Goal: Find specific page/section: Find specific page/section

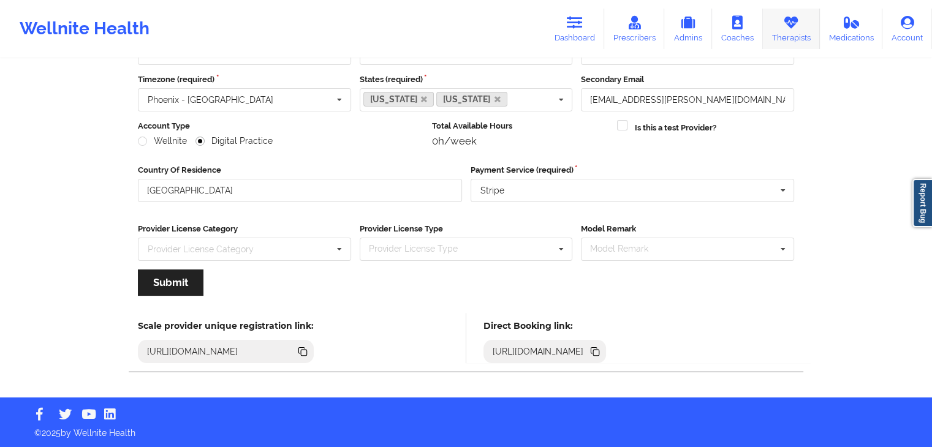
click at [792, 23] on icon at bounding box center [791, 22] width 16 height 13
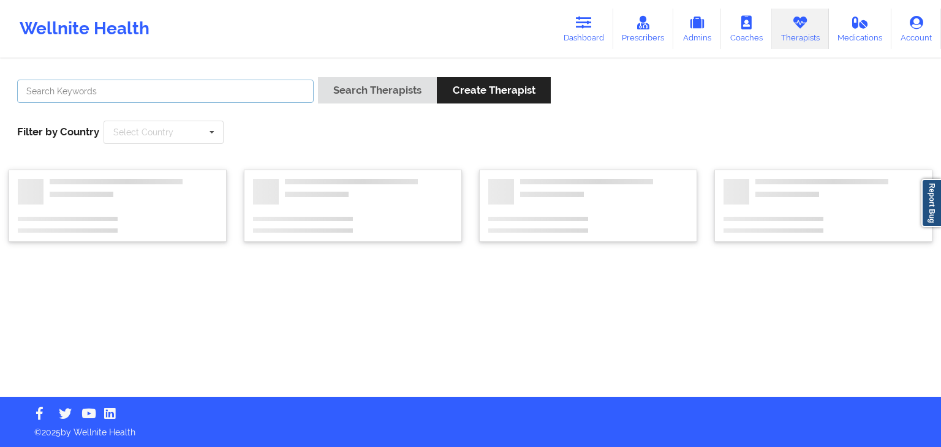
click at [208, 90] on input "text" at bounding box center [165, 91] width 297 height 23
type input "[PERSON_NAME]"
click at [318, 77] on button "Search Therapists" at bounding box center [377, 90] width 119 height 26
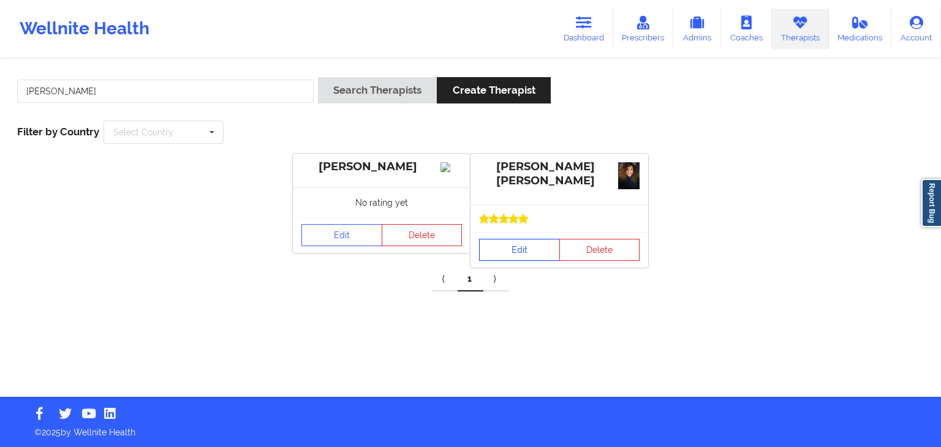
click at [501, 251] on link "Edit" at bounding box center [519, 250] width 81 height 22
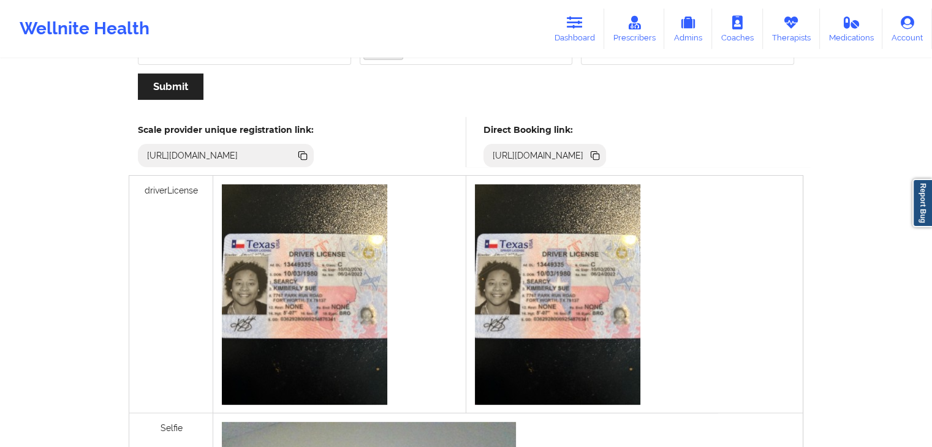
scroll to position [266, 0]
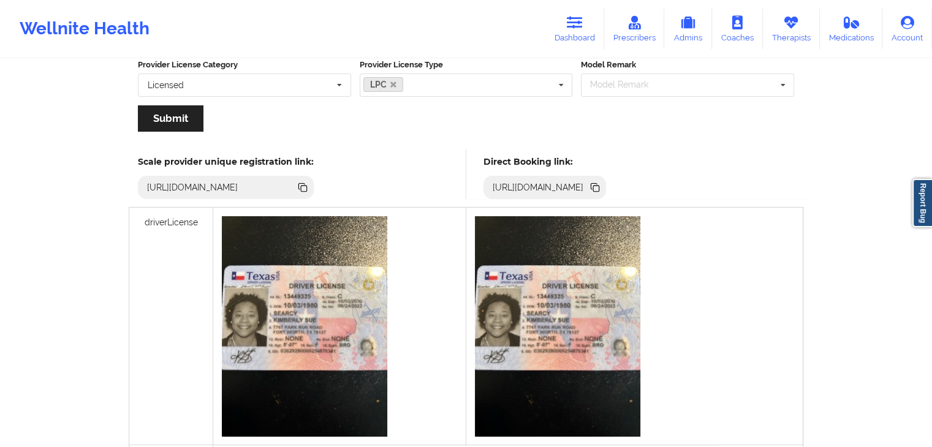
click at [597, 183] on icon at bounding box center [594, 186] width 6 height 6
click at [635, 18] on icon at bounding box center [634, 22] width 16 height 13
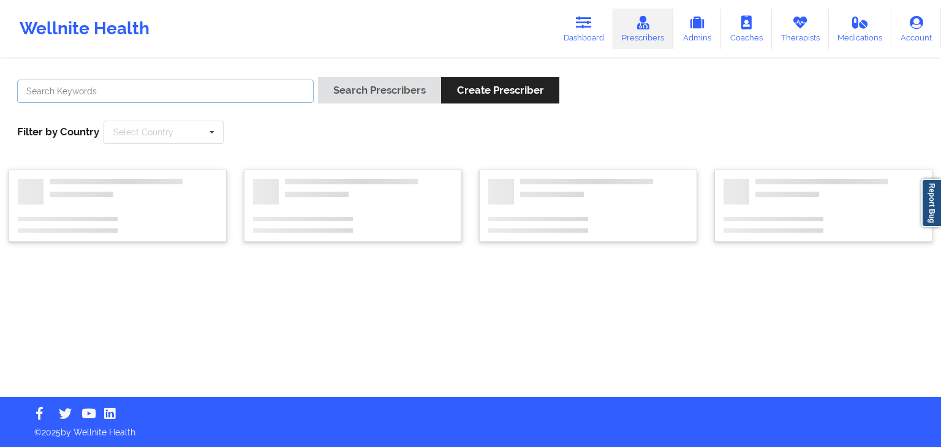
click at [203, 86] on input "text" at bounding box center [165, 91] width 297 height 23
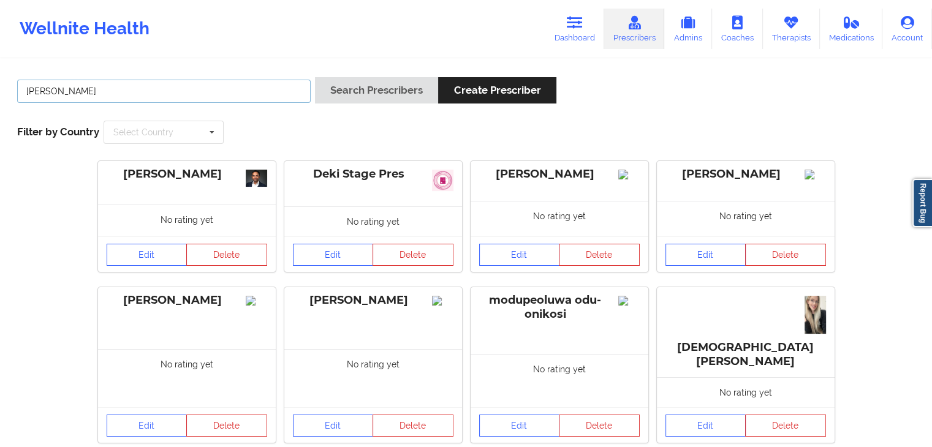
type input "[PERSON_NAME]"
click at [315, 77] on button "Search Prescribers" at bounding box center [376, 90] width 123 height 26
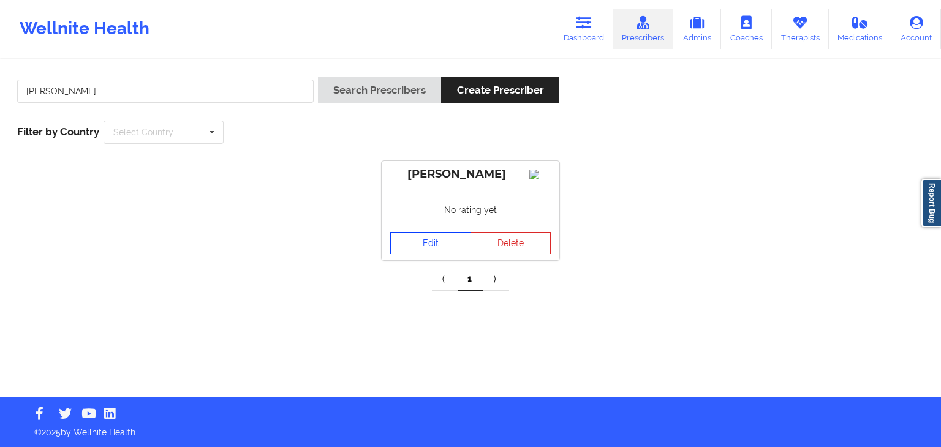
click at [410, 250] on link "Edit" at bounding box center [430, 243] width 81 height 22
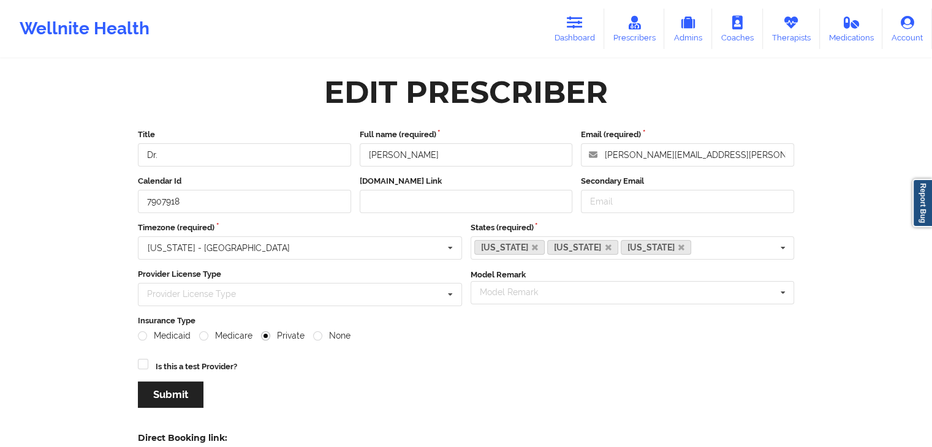
scroll to position [112, 0]
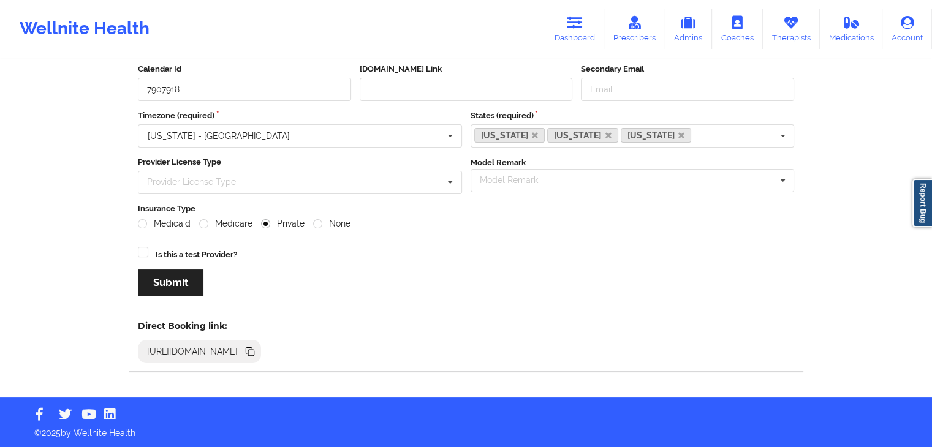
click at [254, 350] on icon at bounding box center [251, 353] width 6 height 6
click at [794, 33] on link "Therapists" at bounding box center [791, 29] width 57 height 40
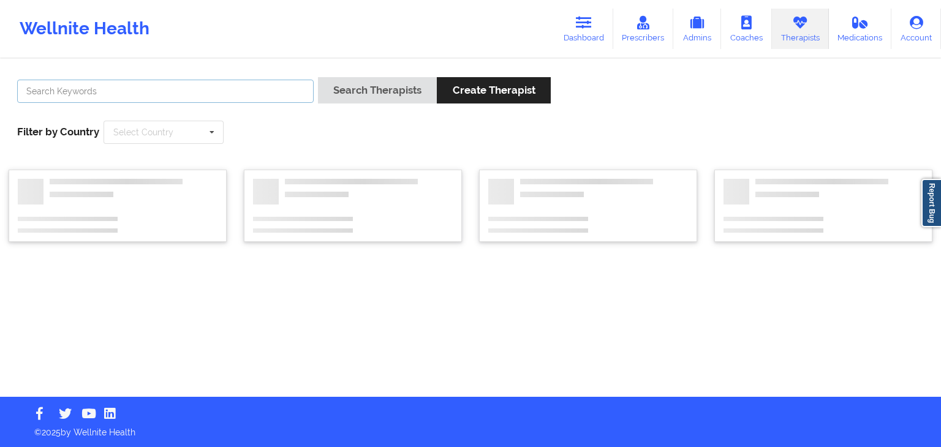
click at [243, 91] on input "text" at bounding box center [165, 91] width 297 height 23
type input "[PERSON_NAME] c"
click at [318, 77] on button "Search Therapists" at bounding box center [377, 90] width 119 height 26
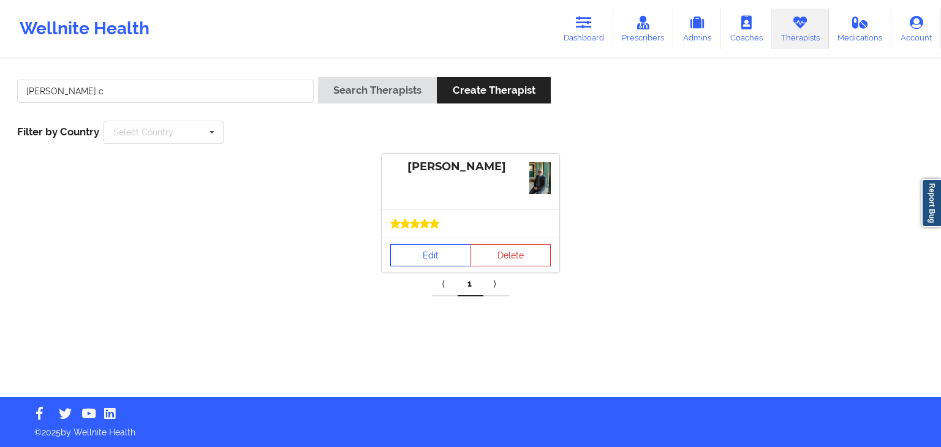
click at [415, 247] on link "Edit" at bounding box center [430, 255] width 81 height 22
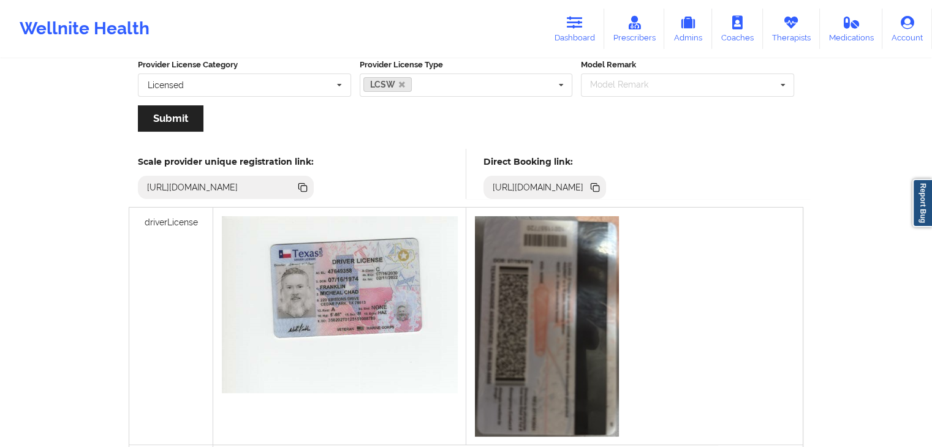
scroll to position [268, 0]
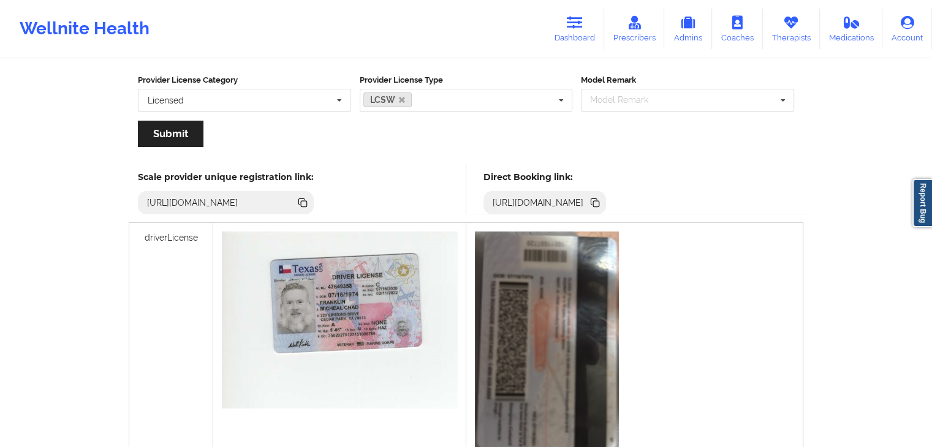
click at [599, 201] on icon at bounding box center [596, 204] width 6 height 6
click at [797, 37] on link "Therapists" at bounding box center [791, 29] width 57 height 40
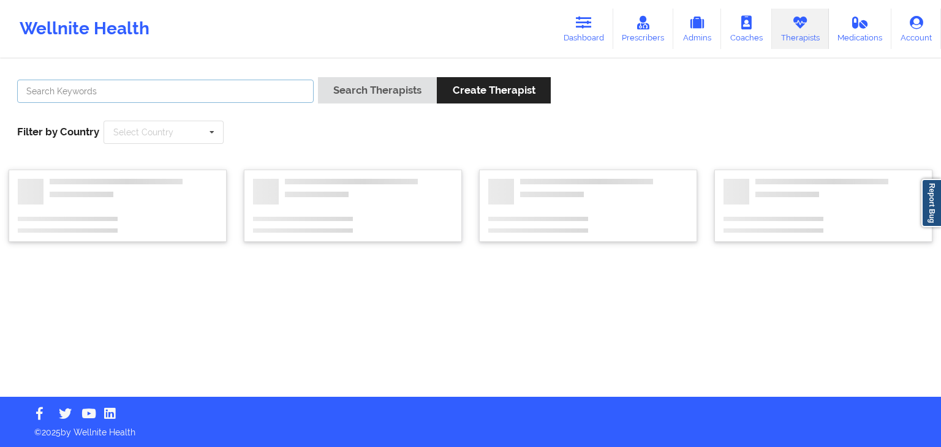
click at [255, 96] on input "text" at bounding box center [165, 91] width 297 height 23
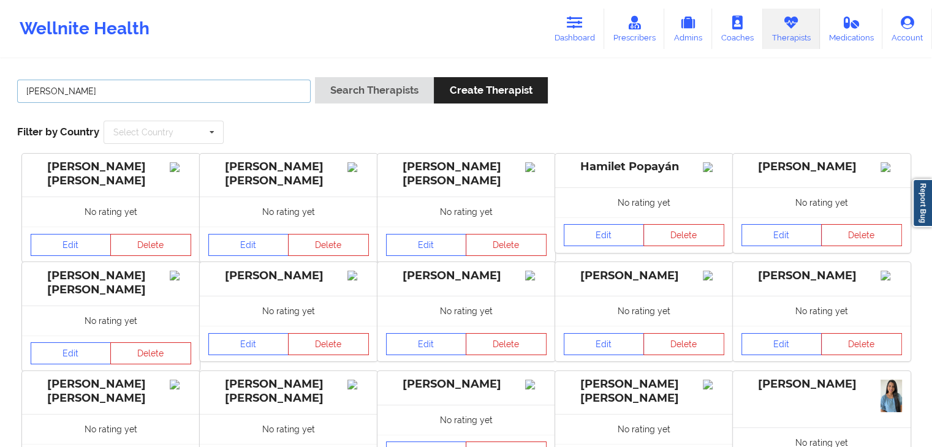
type input "[PERSON_NAME]"
click at [315, 77] on button "Search Therapists" at bounding box center [374, 90] width 119 height 26
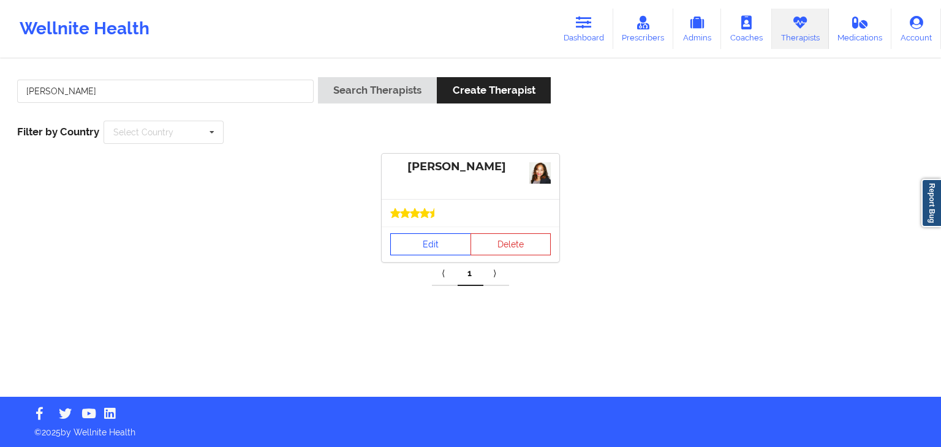
click at [435, 251] on link "Edit" at bounding box center [430, 244] width 81 height 22
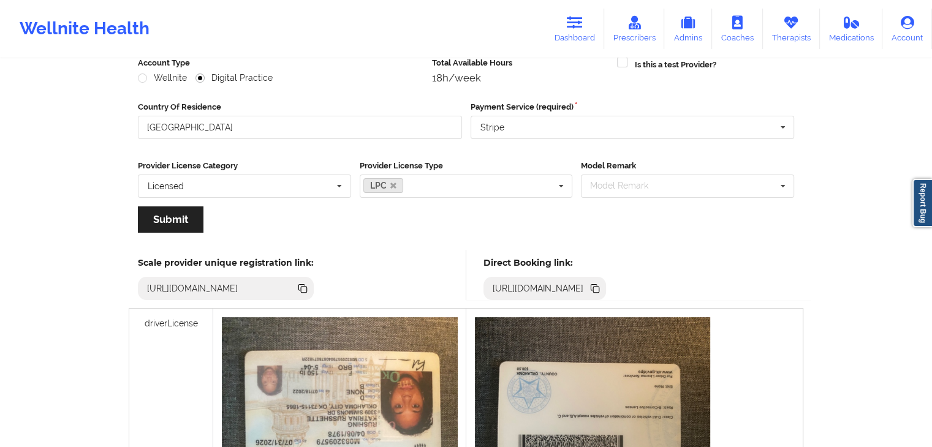
scroll to position [168, 0]
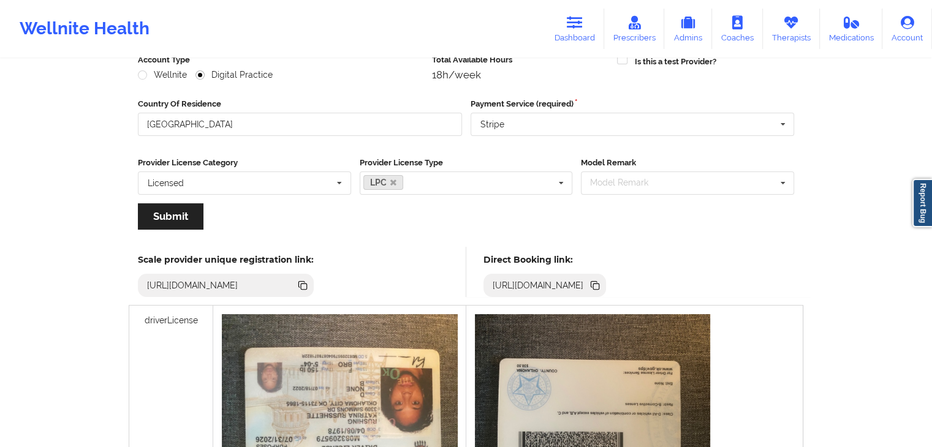
click at [599, 287] on icon at bounding box center [596, 287] width 6 height 6
click at [784, 26] on icon at bounding box center [791, 22] width 16 height 13
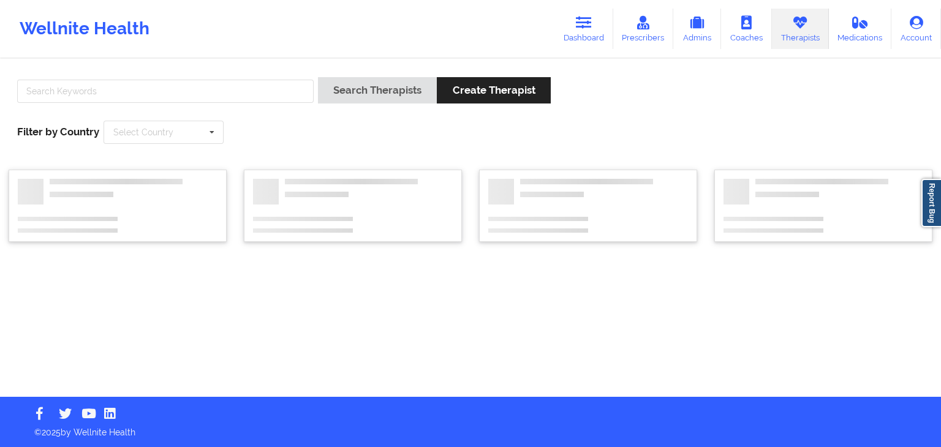
click at [246, 79] on div at bounding box center [165, 94] width 305 height 35
click at [198, 88] on input "text" at bounding box center [165, 91] width 297 height 23
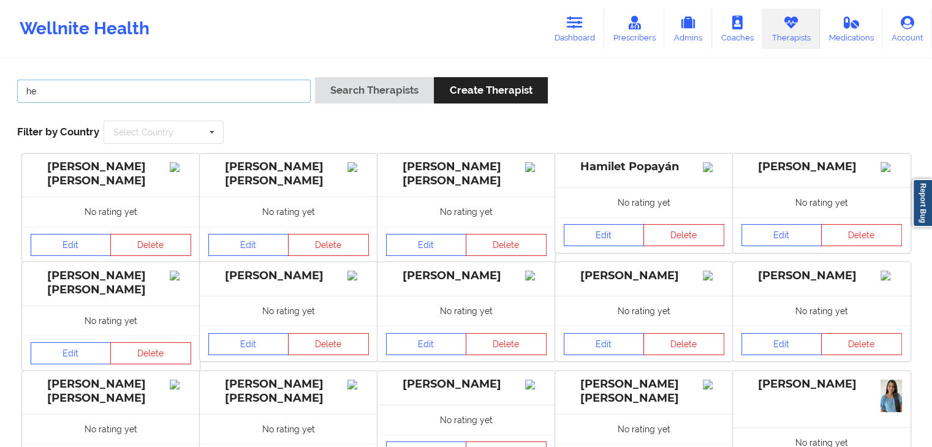
type input "h"
click at [315, 77] on button "Search Therapists" at bounding box center [374, 90] width 119 height 26
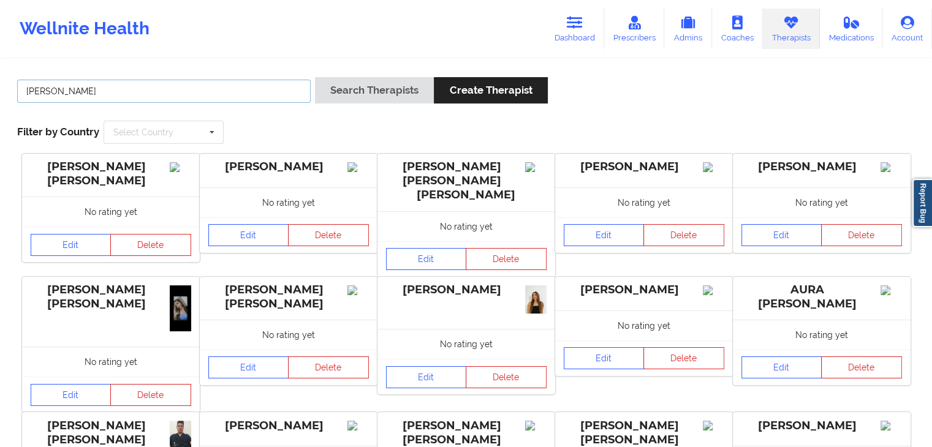
click at [25, 90] on input "[PERSON_NAME]" at bounding box center [163, 91] width 293 height 23
type input "[PERSON_NAME]"
click at [315, 77] on button "Search Therapists" at bounding box center [374, 90] width 119 height 26
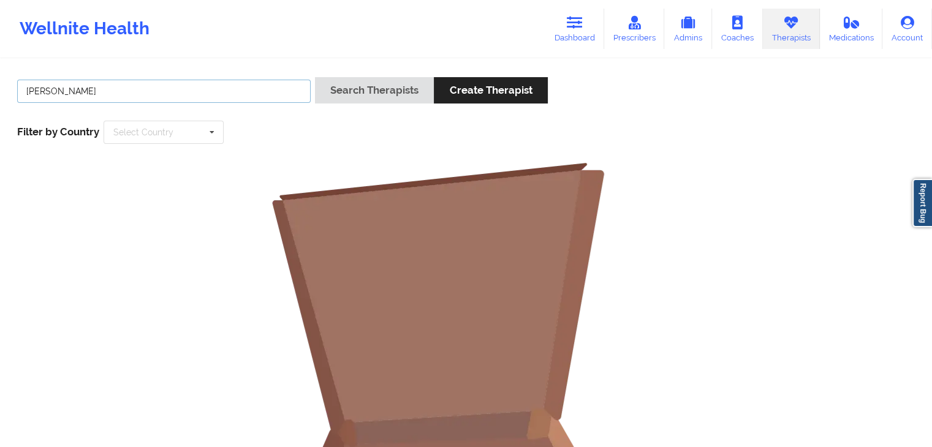
click at [117, 91] on input "[PERSON_NAME]" at bounding box center [163, 91] width 293 height 23
click at [98, 91] on input "[PERSON_NAME]" at bounding box center [163, 91] width 293 height 23
drag, startPoint x: 118, startPoint y: 89, endPoint x: 25, endPoint y: 83, distance: 92.7
click at [25, 83] on input "[PERSON_NAME]" at bounding box center [163, 91] width 293 height 23
click at [181, 89] on input "[PERSON_NAME]" at bounding box center [163, 91] width 293 height 23
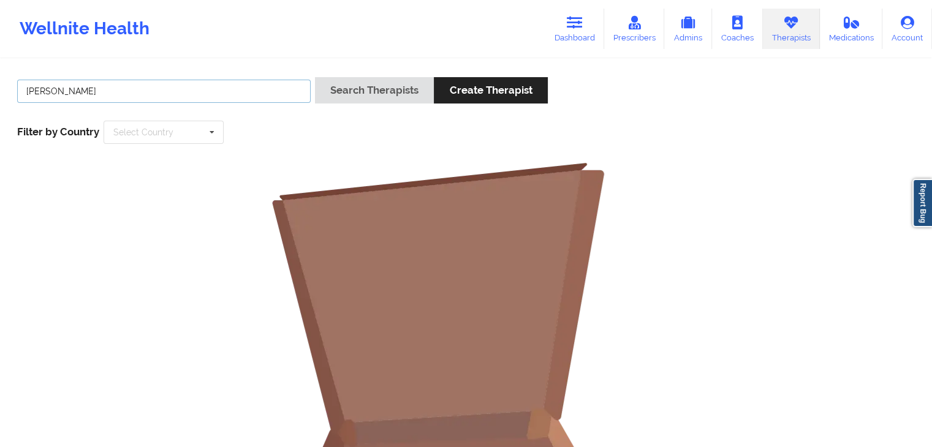
click at [315, 77] on button "Search Therapists" at bounding box center [374, 90] width 119 height 26
drag, startPoint x: 108, startPoint y: 91, endPoint x: 21, endPoint y: 85, distance: 87.3
click at [21, 85] on input "[PERSON_NAME]" at bounding box center [163, 91] width 293 height 23
click at [632, 42] on link "Prescribers" at bounding box center [634, 29] width 61 height 40
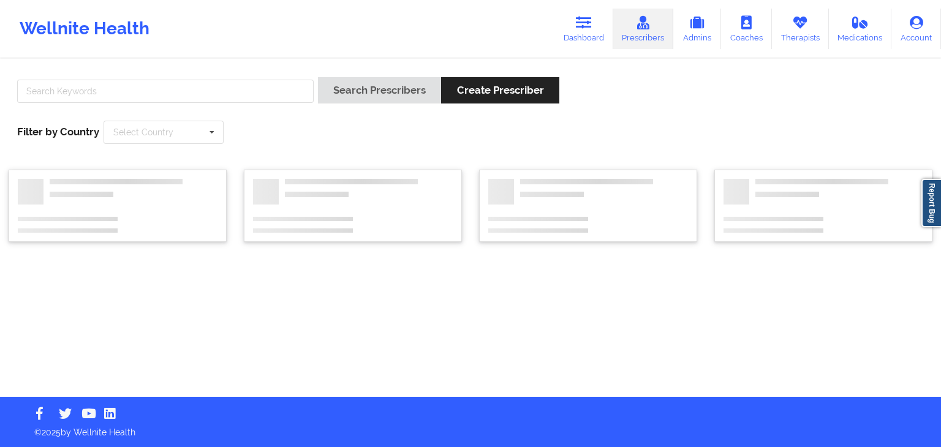
click at [67, 104] on div at bounding box center [165, 94] width 305 height 35
click at [61, 99] on input "text" at bounding box center [165, 91] width 297 height 23
paste input "[PERSON_NAME]"
type input "[PERSON_NAME]"
click at [318, 77] on button "Search Prescribers" at bounding box center [379, 90] width 123 height 26
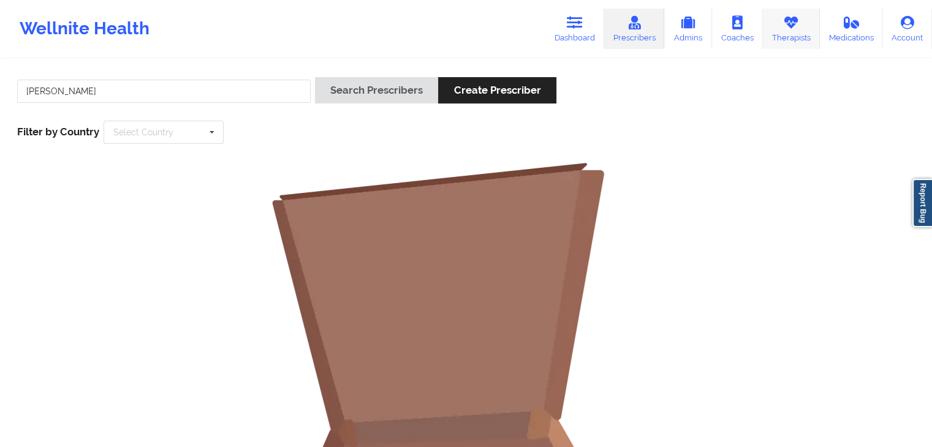
click at [804, 45] on link "Therapists" at bounding box center [791, 29] width 57 height 40
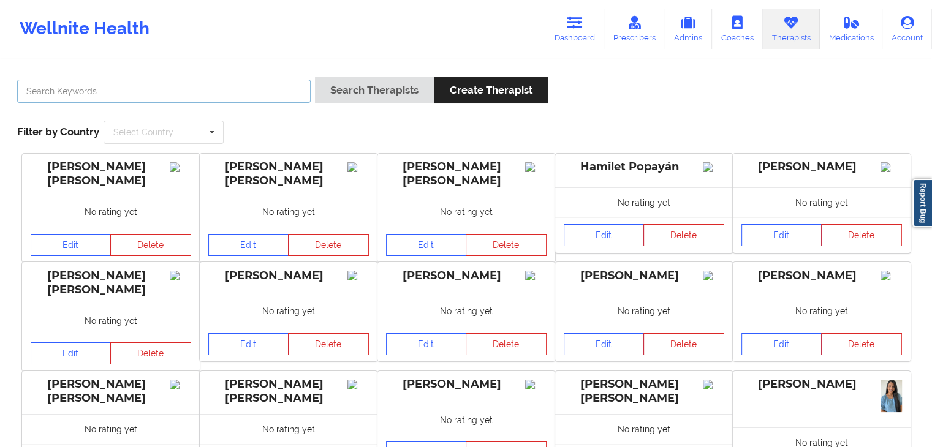
click at [132, 92] on input "text" at bounding box center [163, 91] width 293 height 23
type input "[PERSON_NAME]"
click at [315, 77] on button "Search Therapists" at bounding box center [374, 90] width 119 height 26
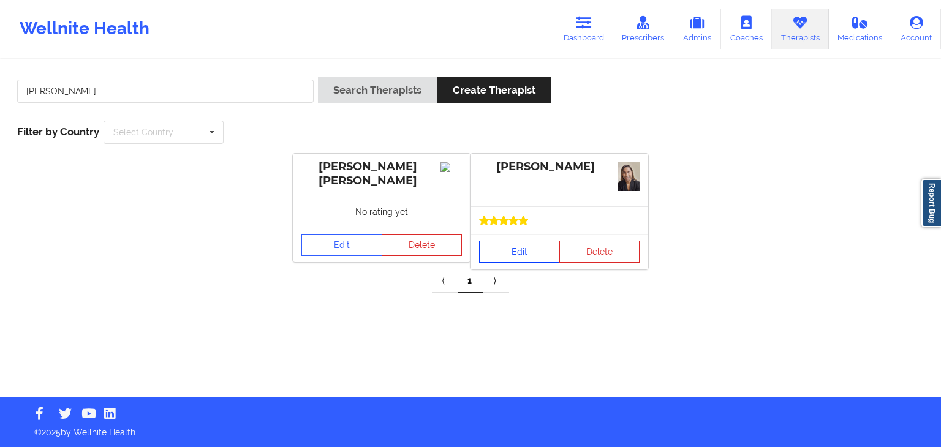
click at [507, 258] on link "Edit" at bounding box center [519, 252] width 81 height 22
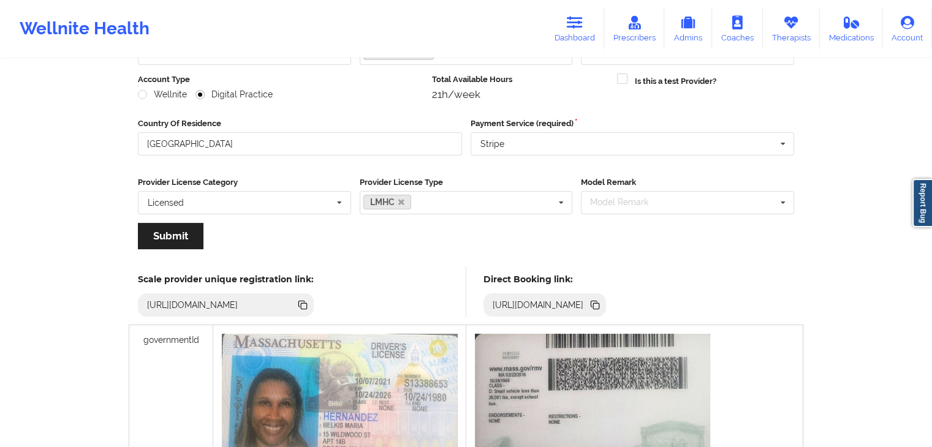
scroll to position [153, 0]
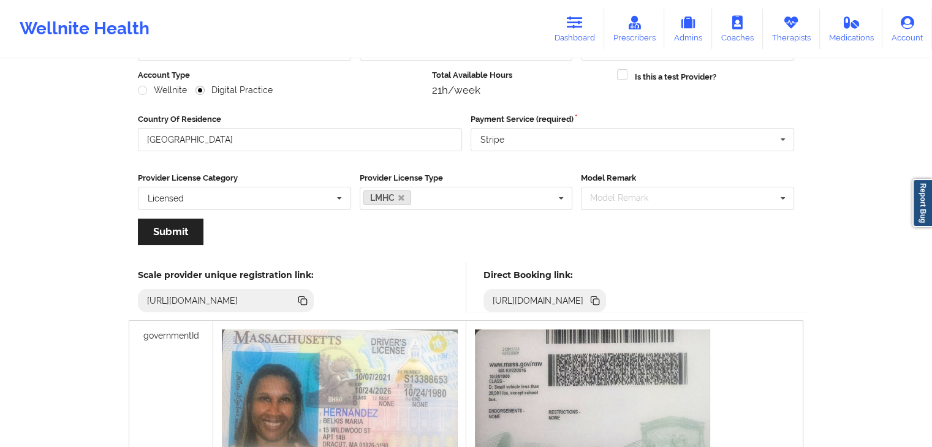
click at [599, 300] on icon at bounding box center [596, 302] width 6 height 6
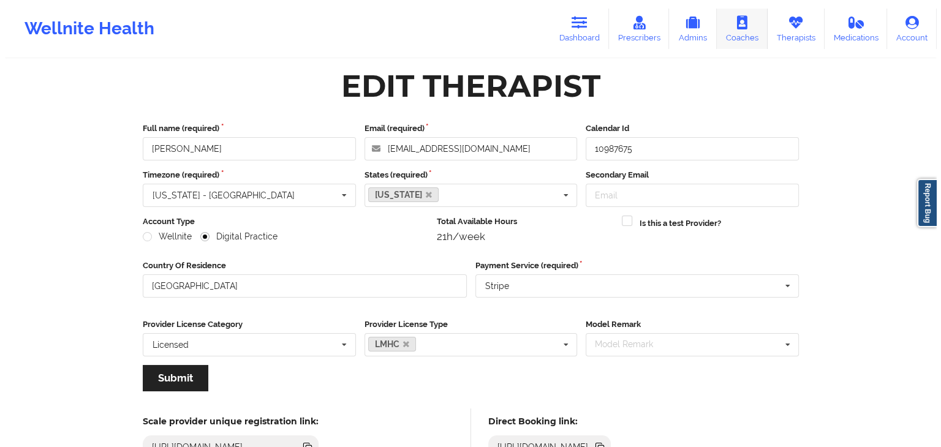
scroll to position [0, 0]
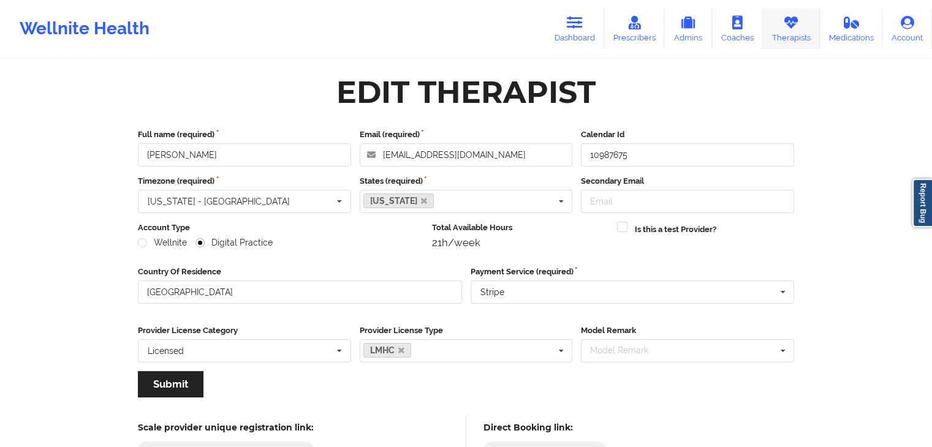
click at [792, 29] on icon at bounding box center [791, 22] width 16 height 13
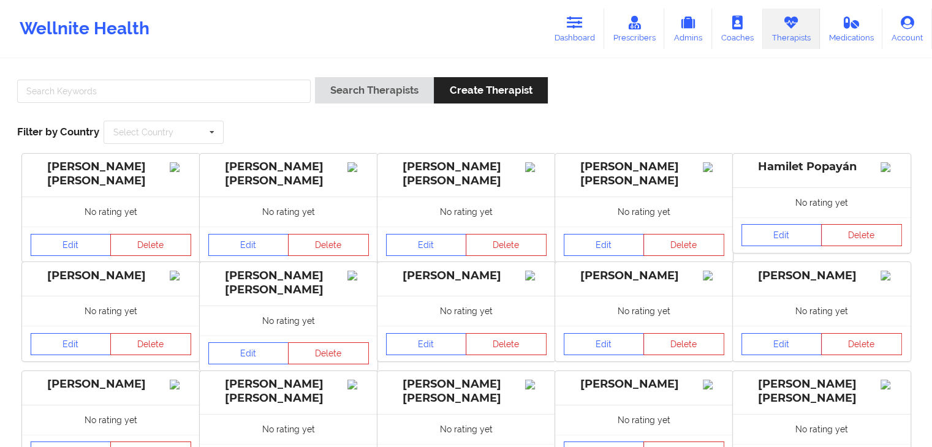
click at [204, 111] on div at bounding box center [164, 94] width 302 height 35
click at [198, 93] on input "text" at bounding box center [163, 91] width 293 height 23
click at [315, 77] on button "Search Therapists" at bounding box center [374, 90] width 119 height 26
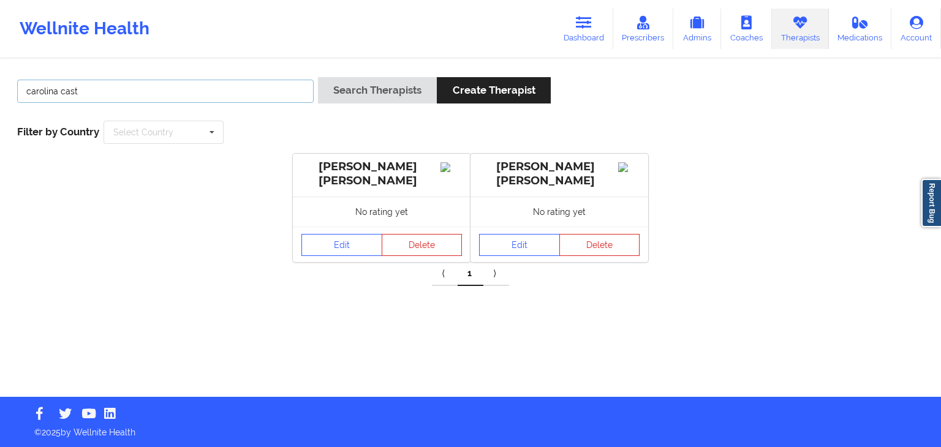
click at [83, 89] on input "carolina cast" at bounding box center [165, 91] width 297 height 23
drag, startPoint x: 83, startPoint y: 89, endPoint x: 7, endPoint y: 86, distance: 76.0
click at [7, 86] on div "carolina cast Search Therapists Create Therapist Filter by Country Select Count…" at bounding box center [470, 228] width 941 height 337
click at [318, 77] on button "Search Therapists" at bounding box center [377, 90] width 119 height 26
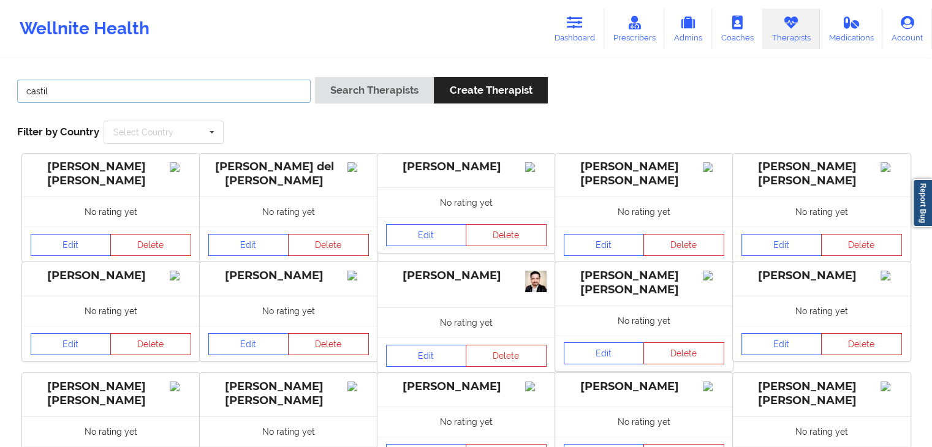
click at [62, 91] on input "castil" at bounding box center [163, 91] width 293 height 23
click at [315, 77] on button "Search Therapists" at bounding box center [374, 90] width 119 height 26
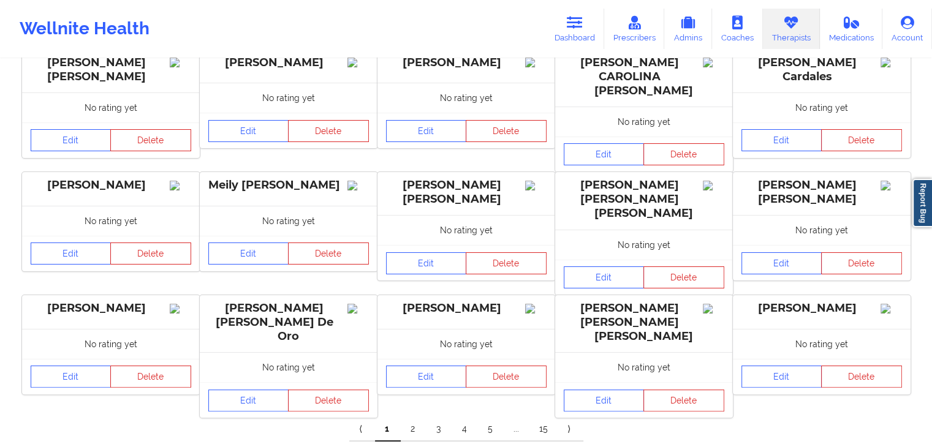
scroll to position [216, 0]
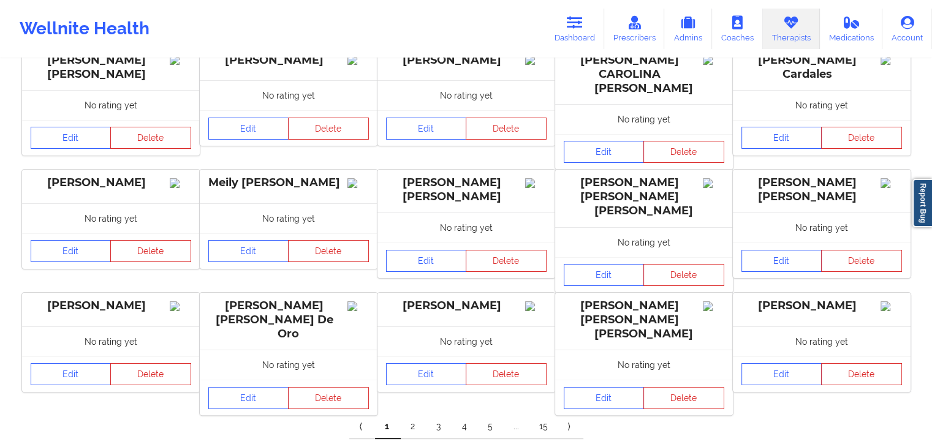
click at [415, 415] on link "2" at bounding box center [414, 427] width 26 height 25
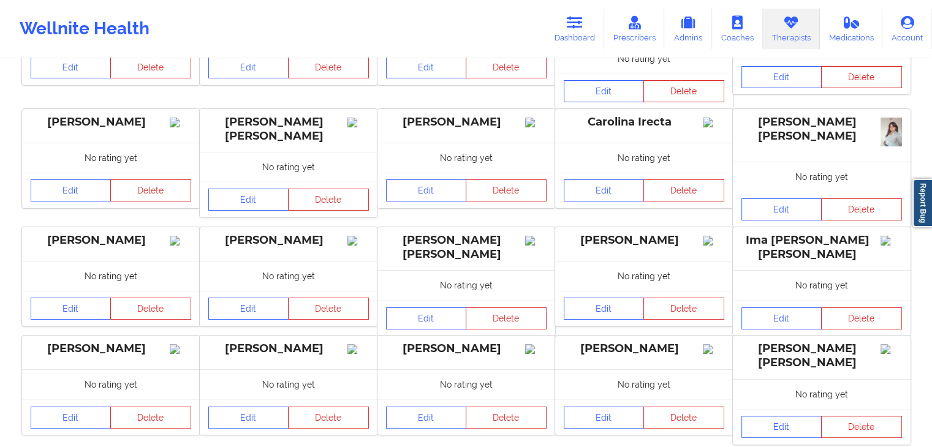
scroll to position [251, 0]
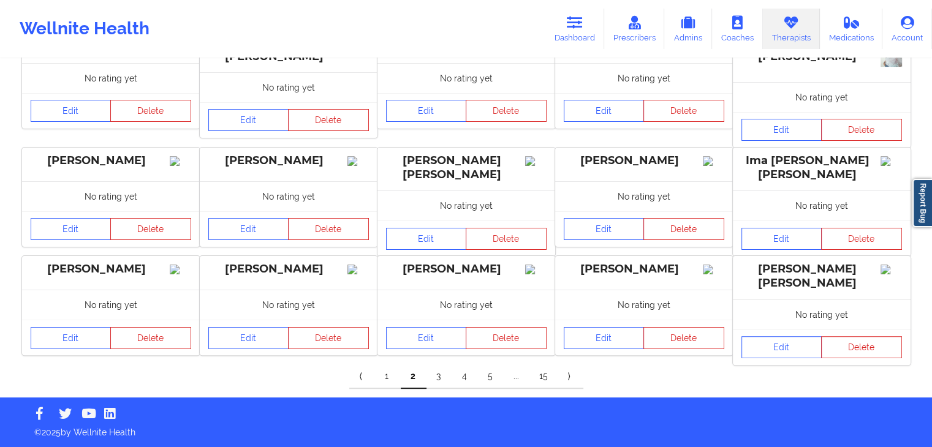
click at [434, 376] on link "3" at bounding box center [439, 377] width 26 height 25
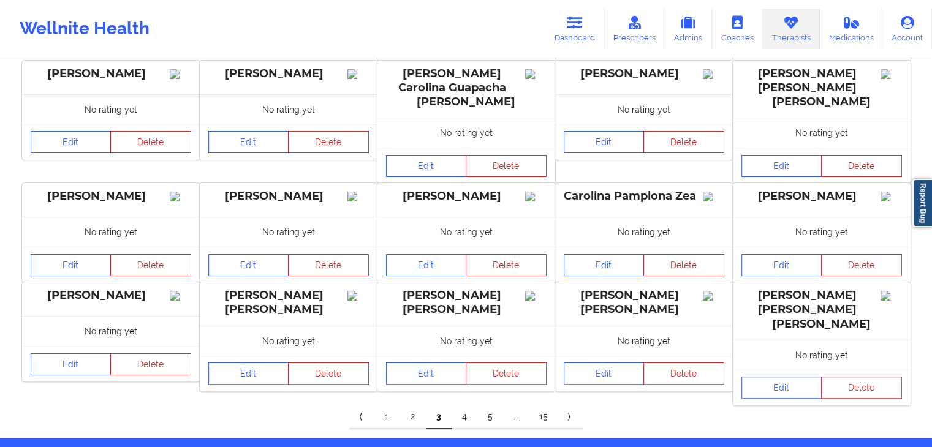
scroll to position [224, 0]
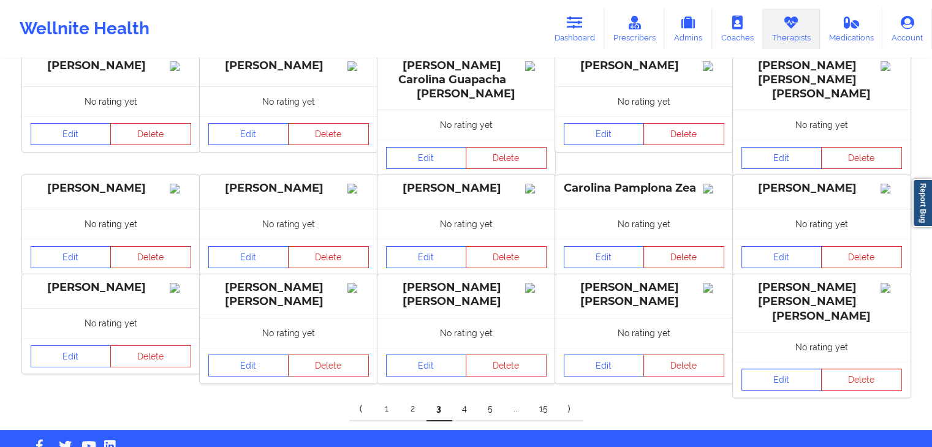
click at [466, 397] on link "4" at bounding box center [465, 409] width 26 height 25
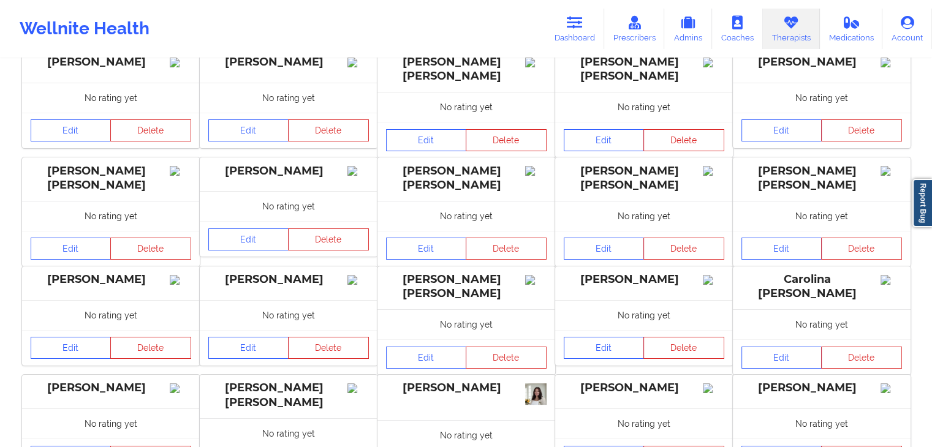
scroll to position [232, 0]
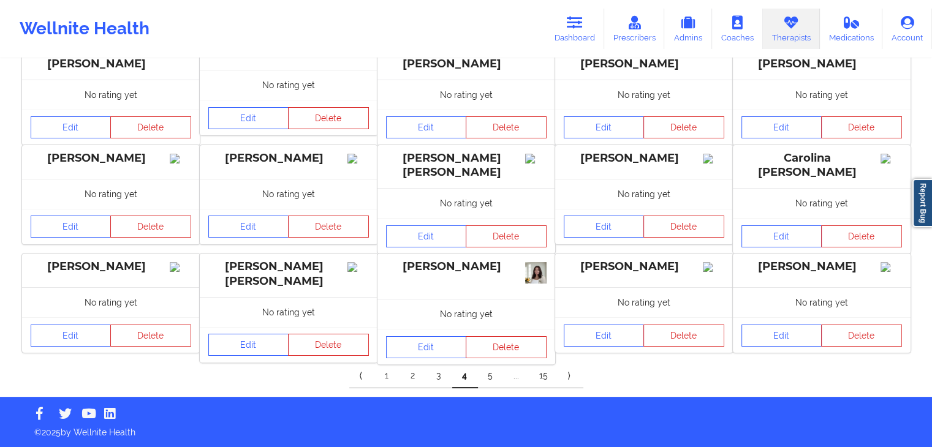
click at [491, 373] on link "5" at bounding box center [491, 376] width 26 height 25
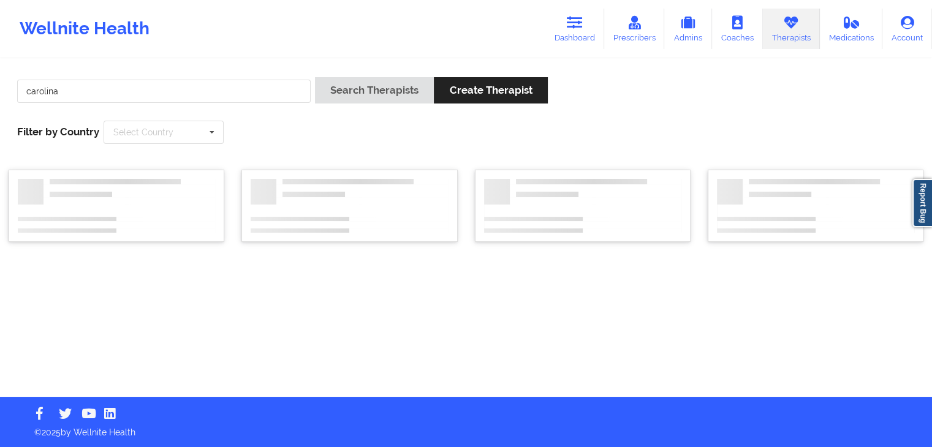
scroll to position [0, 0]
click at [133, 92] on input "carolina" at bounding box center [165, 91] width 297 height 23
type input "carolina castillo"
click at [315, 77] on button "Search Therapists" at bounding box center [374, 90] width 119 height 26
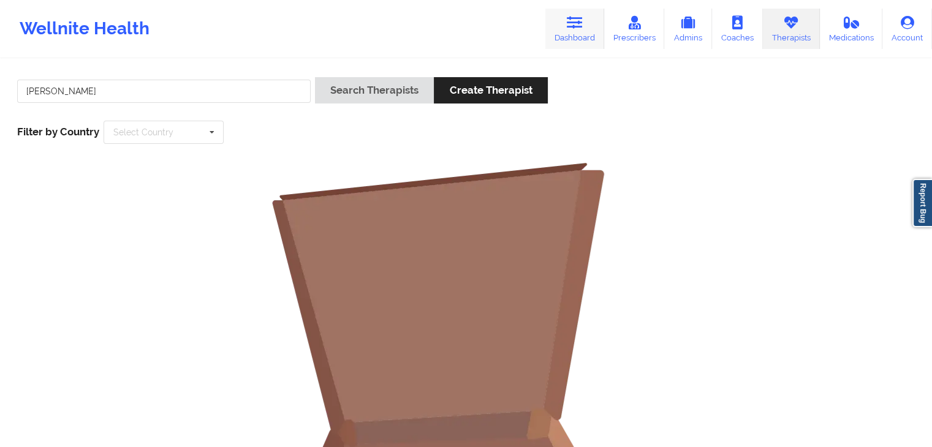
click at [591, 17] on link "Dashboard" at bounding box center [574, 29] width 59 height 40
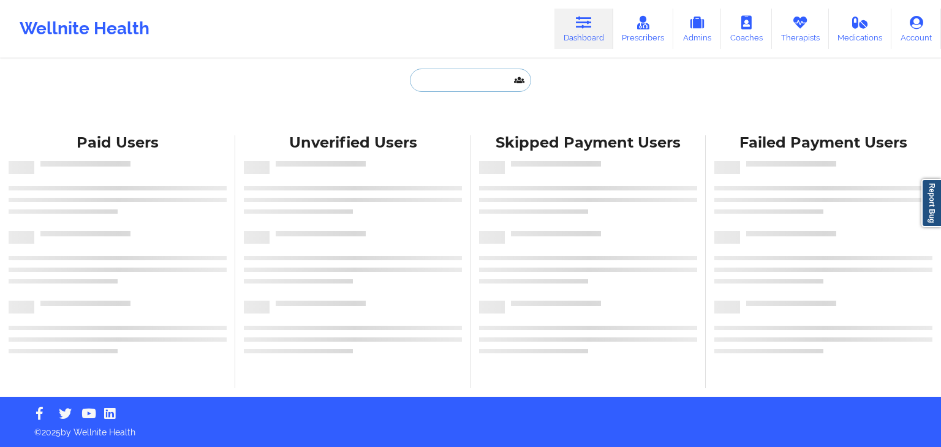
click at [429, 81] on input "text" at bounding box center [470, 80] width 121 height 23
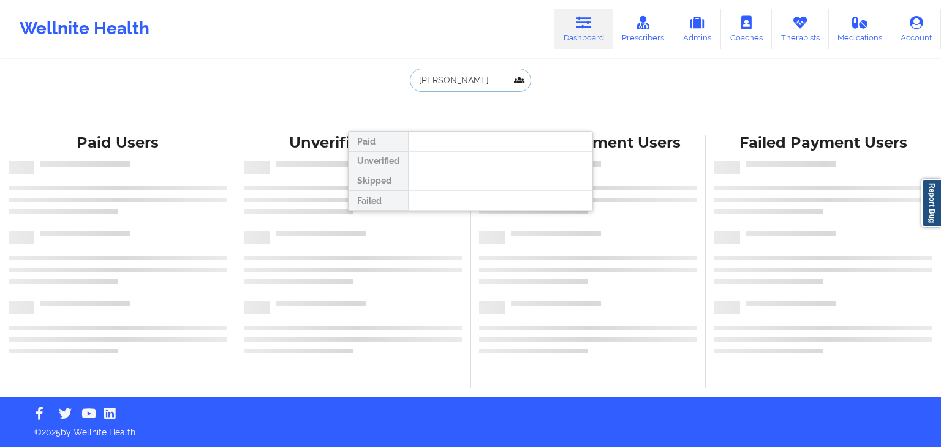
type input "katie lynn"
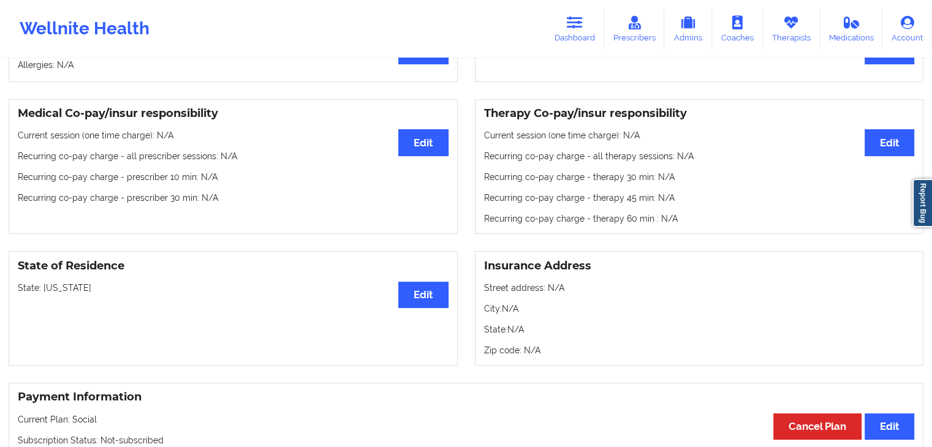
scroll to position [354, 0]
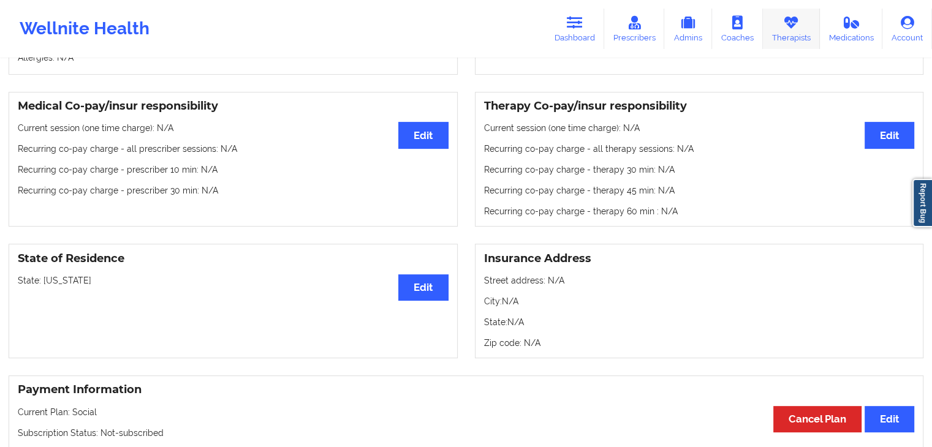
click at [774, 43] on link "Therapists" at bounding box center [791, 29] width 57 height 40
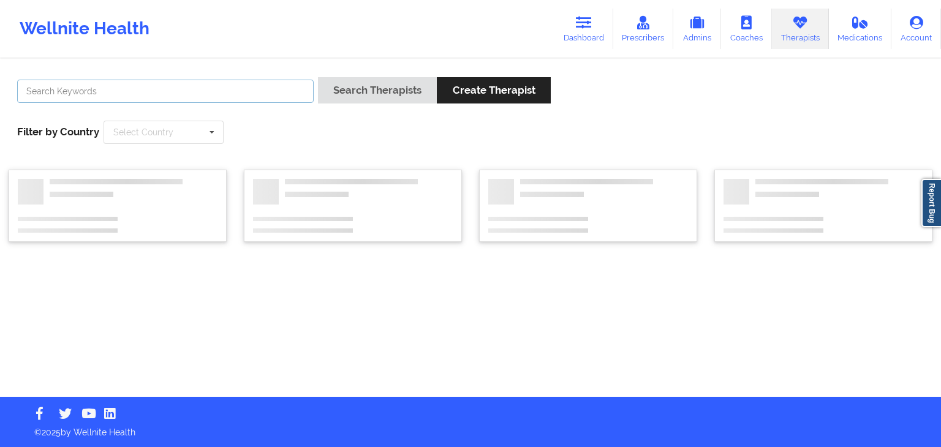
click at [158, 91] on input "text" at bounding box center [165, 91] width 297 height 23
type input "ivory brooks"
click at [318, 77] on button "Search Therapists" at bounding box center [377, 90] width 119 height 26
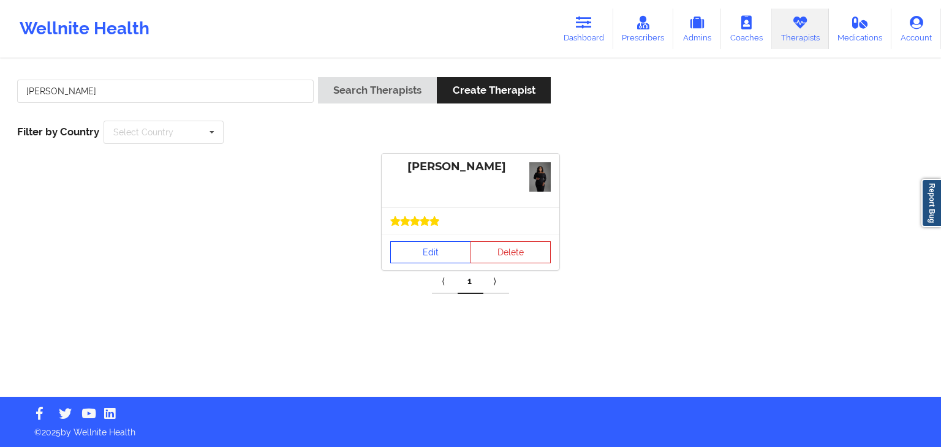
click at [429, 249] on link "Edit" at bounding box center [430, 252] width 81 height 22
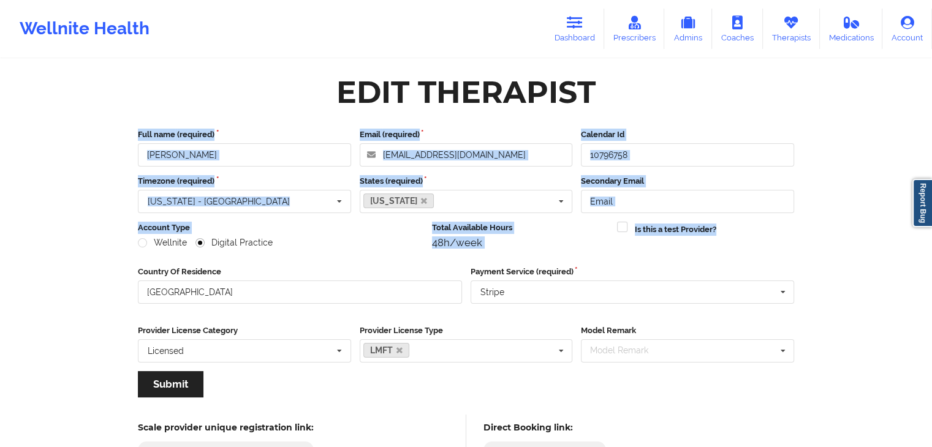
drag, startPoint x: 938, startPoint y: 140, endPoint x: 940, endPoint y: 213, distance: 72.9
click at [932, 213] on html "Wellnite Health Dashboard Prescribers Admins Coaches Therapists Medications Acc…" at bounding box center [466, 223] width 932 height 447
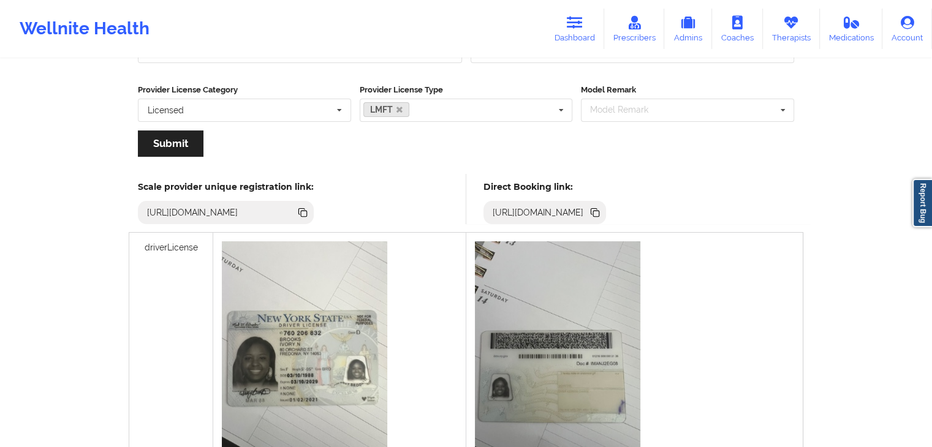
scroll to position [236, 0]
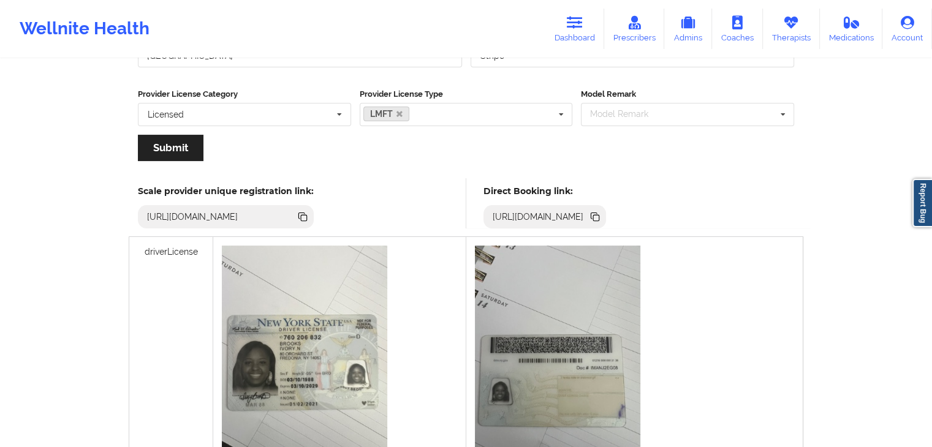
click at [597, 214] on icon at bounding box center [594, 216] width 6 height 6
click at [588, 27] on link "Dashboard" at bounding box center [574, 29] width 59 height 40
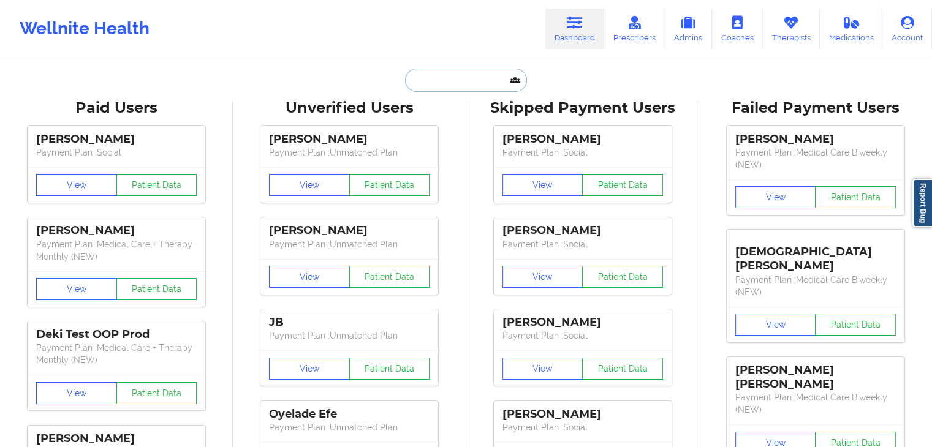
click at [489, 78] on input "text" at bounding box center [465, 80] width 121 height 23
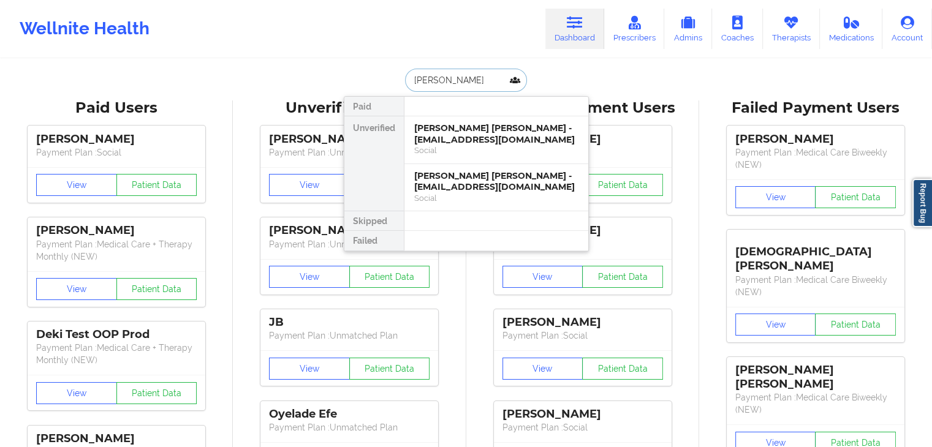
type input "aracely"
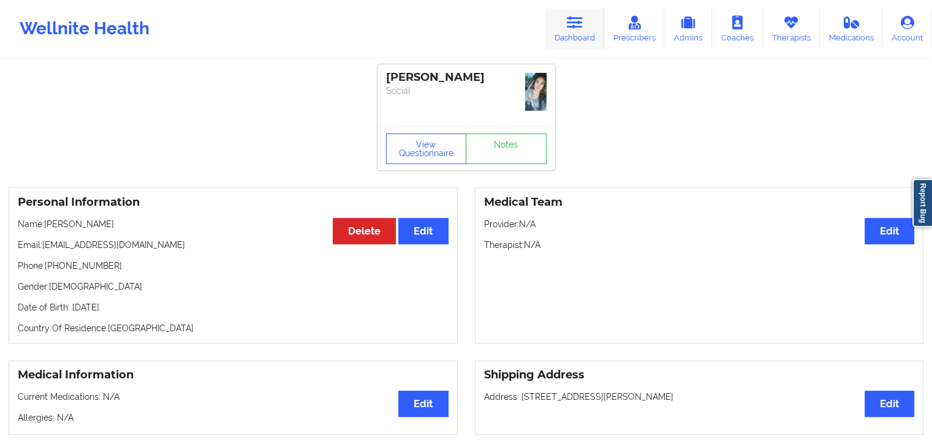
drag, startPoint x: 572, startPoint y: 26, endPoint x: 564, endPoint y: 26, distance: 8.6
click at [572, 26] on icon at bounding box center [575, 22] width 16 height 13
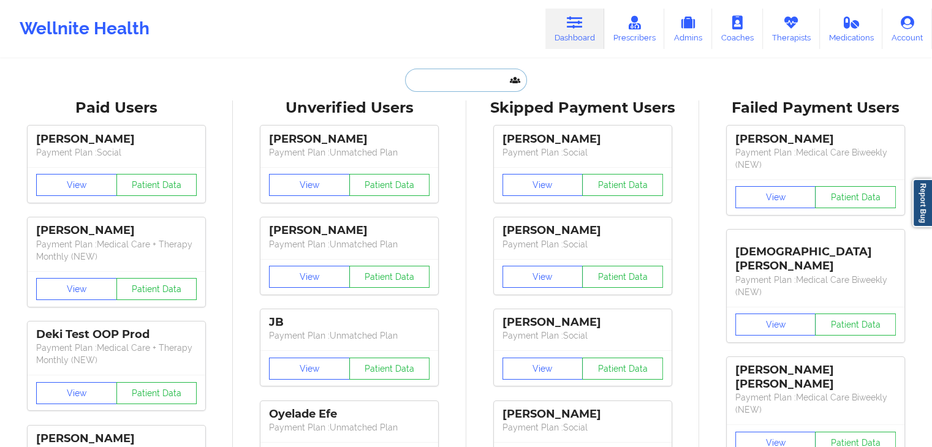
click at [420, 80] on input "text" at bounding box center [465, 80] width 121 height 23
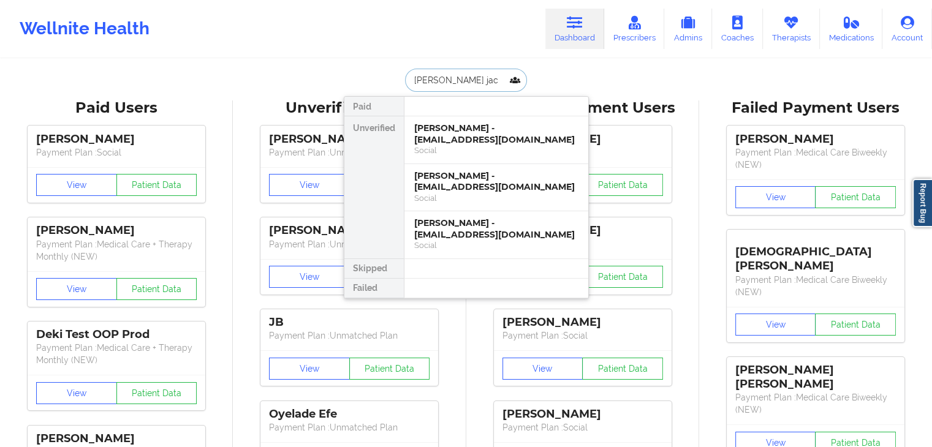
type input "rhandi jack"
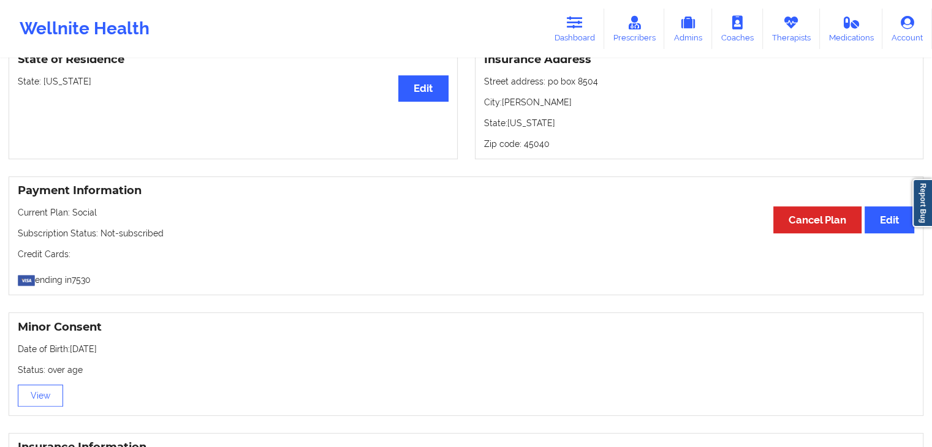
scroll to position [527, 0]
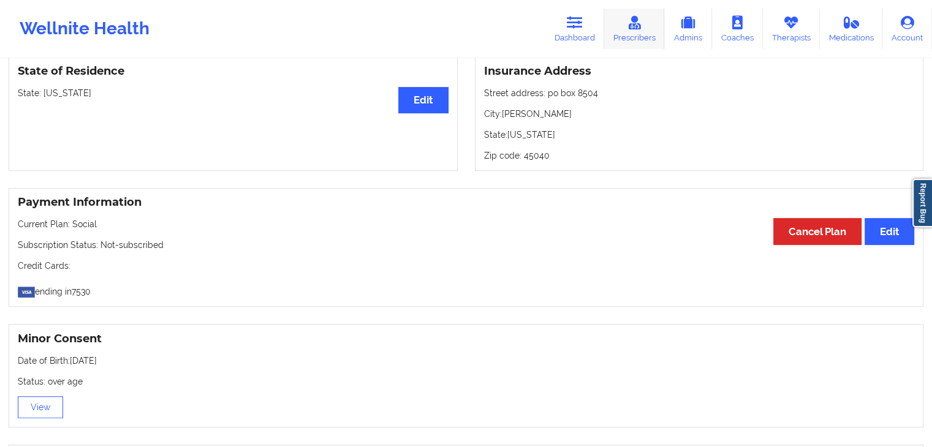
click at [649, 31] on link "Prescribers" at bounding box center [634, 29] width 61 height 40
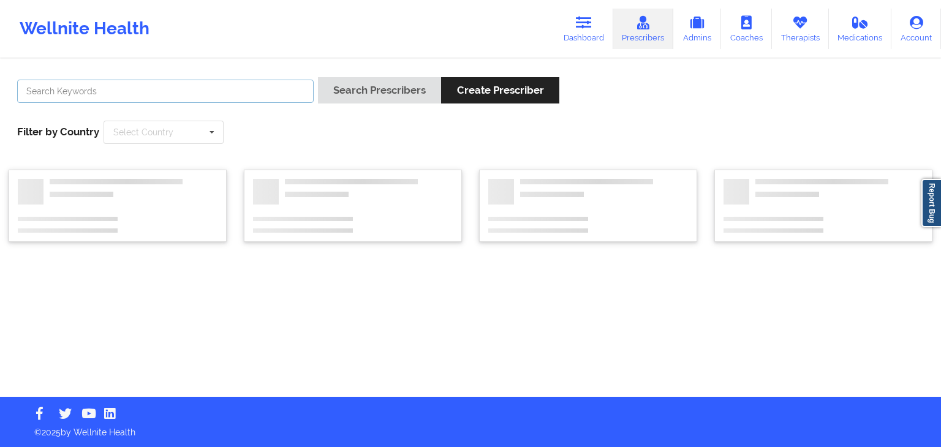
click at [145, 89] on input "text" at bounding box center [165, 91] width 297 height 23
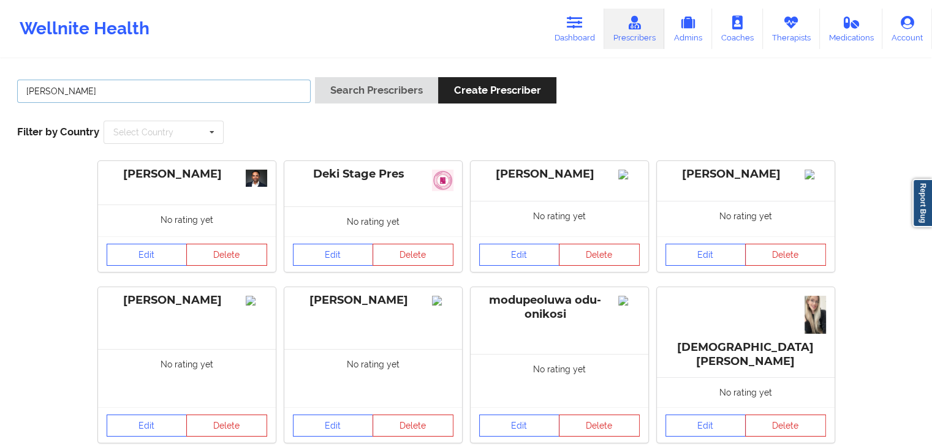
type input "gayla"
click at [315, 77] on button "Search Prescribers" at bounding box center [376, 90] width 123 height 26
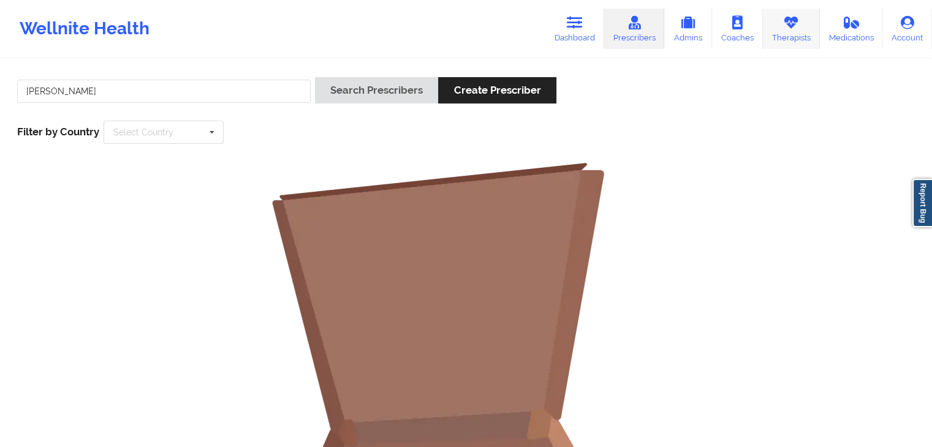
click at [784, 32] on link "Therapists" at bounding box center [791, 29] width 57 height 40
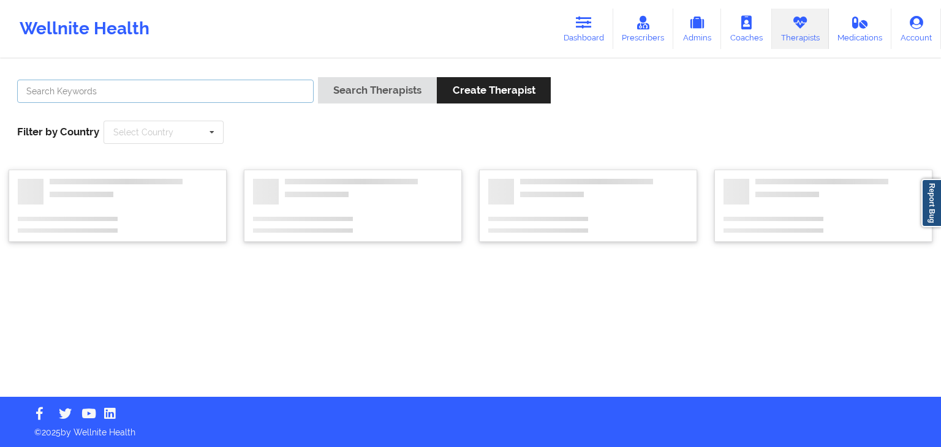
click at [145, 100] on input "text" at bounding box center [165, 91] width 297 height 23
type input "gayla"
click at [318, 77] on button "Search Therapists" at bounding box center [377, 90] width 119 height 26
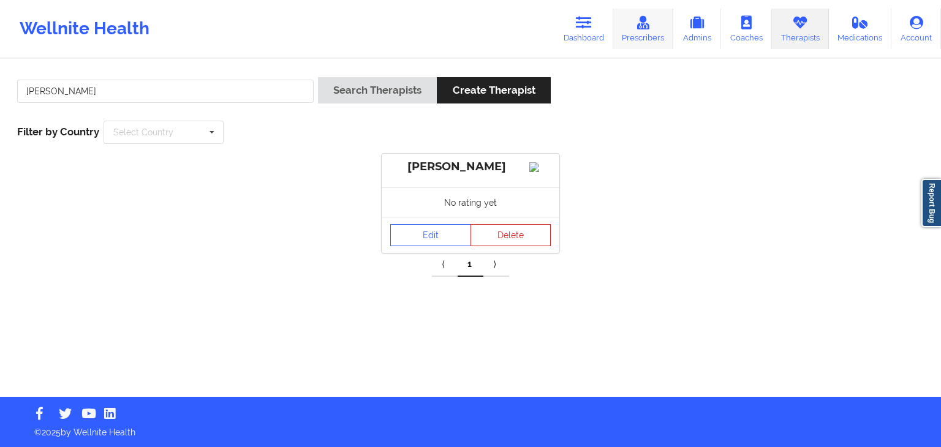
click at [656, 21] on link "Prescribers" at bounding box center [643, 29] width 61 height 40
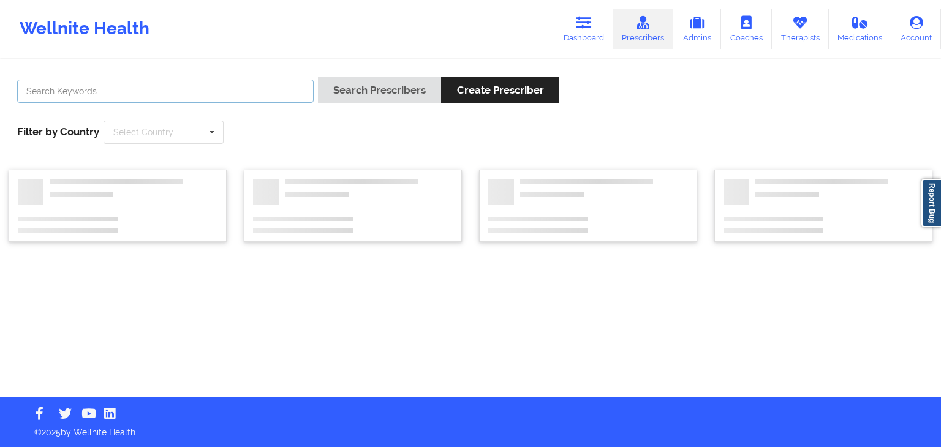
click at [194, 98] on input "text" at bounding box center [165, 91] width 297 height 23
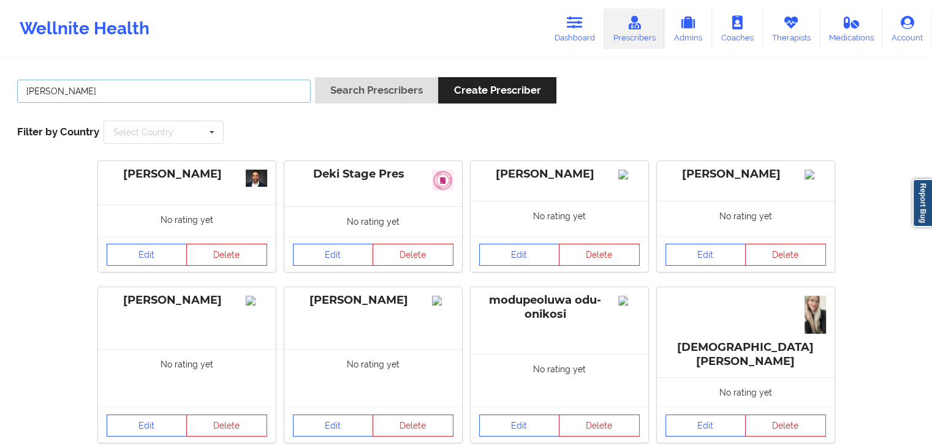
type input "gayla campbell"
click at [315, 77] on button "Search Prescribers" at bounding box center [376, 90] width 123 height 26
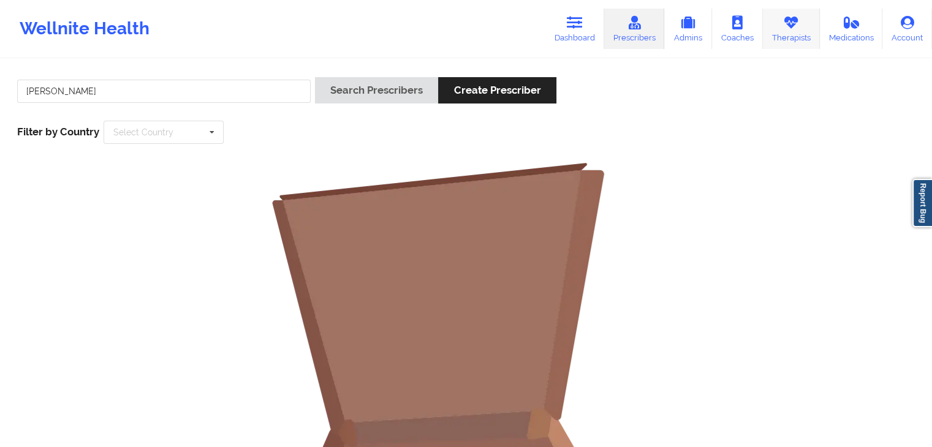
click at [796, 35] on link "Therapists" at bounding box center [791, 29] width 57 height 40
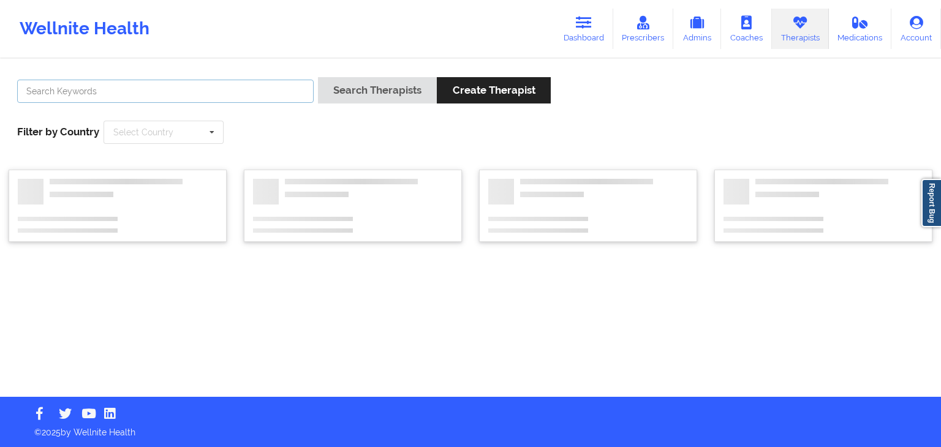
click at [150, 91] on input "text" at bounding box center [165, 91] width 297 height 23
type input "gayla campbell"
click at [318, 77] on button "Search Therapists" at bounding box center [377, 90] width 119 height 26
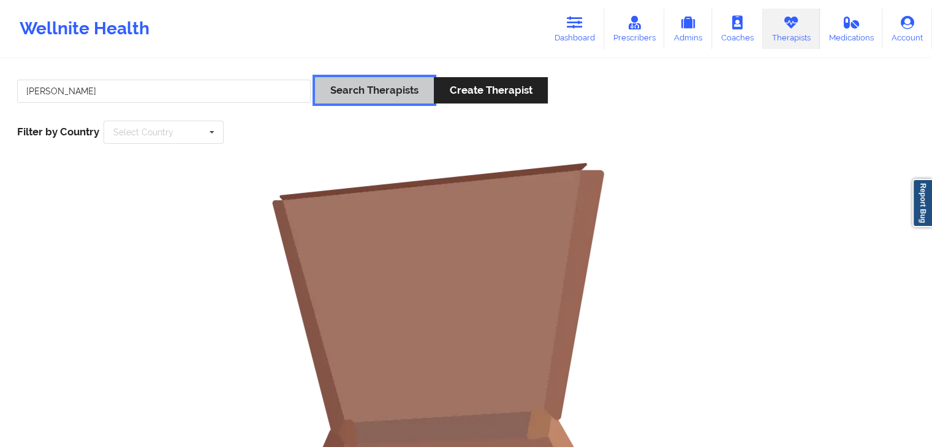
click at [333, 85] on button "Search Therapists" at bounding box center [374, 90] width 119 height 26
